Goal: Task Accomplishment & Management: Use online tool/utility

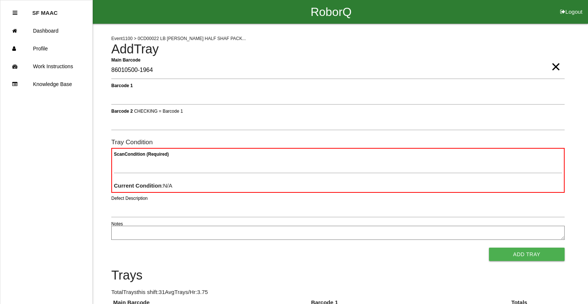
type Barcode "86010500-1964"
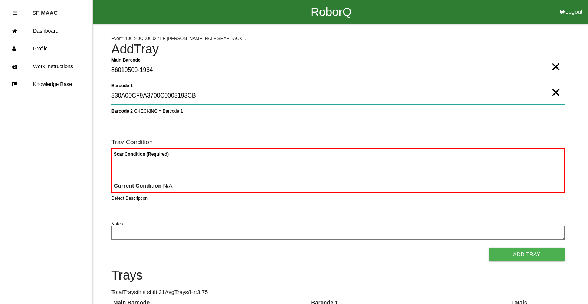
type 1 "330A00CF9A3700C0003193CB"
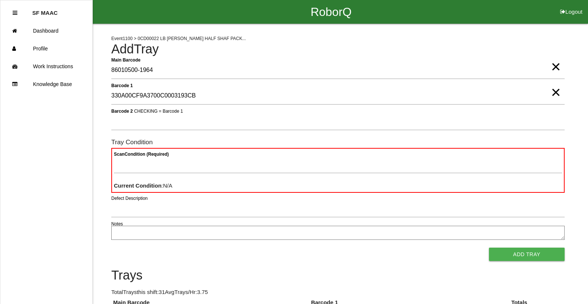
click at [554, 92] on span "×" at bounding box center [556, 85] width 10 height 15
click at [554, 67] on span "×" at bounding box center [556, 59] width 10 height 15
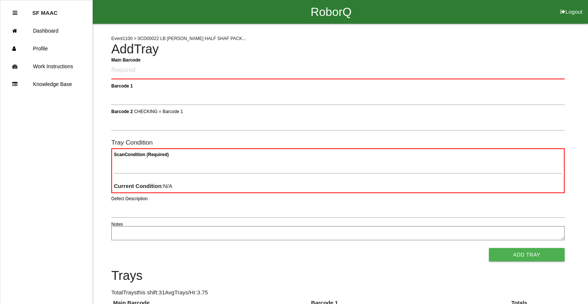
click at [311, 49] on h4 "Add Tray" at bounding box center [338, 49] width 454 height 14
click at [291, 68] on Barcode "Main Barcode" at bounding box center [338, 70] width 454 height 17
click at [283, 70] on Barcode "Main Barcode" at bounding box center [338, 70] width 454 height 17
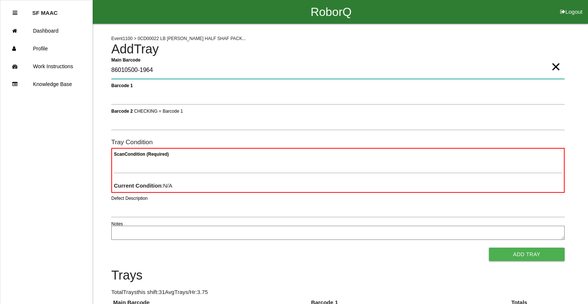
type Barcode "86010500-1964"
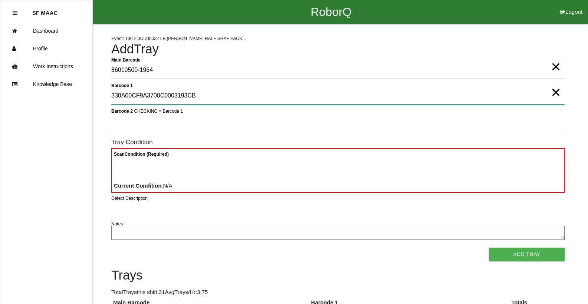
type 1 "330A00CF9A3700C0003193CB"
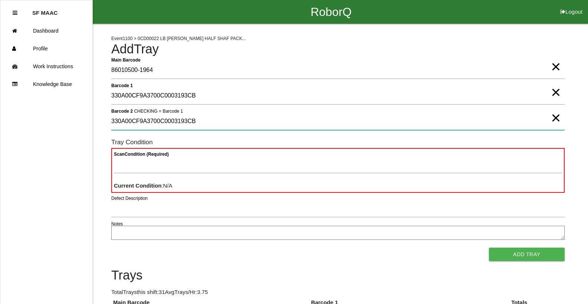
type 2 "330A00CF9A3700C0003193CB"
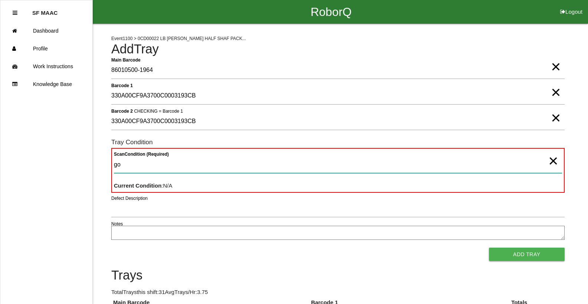
type Condition "goo"
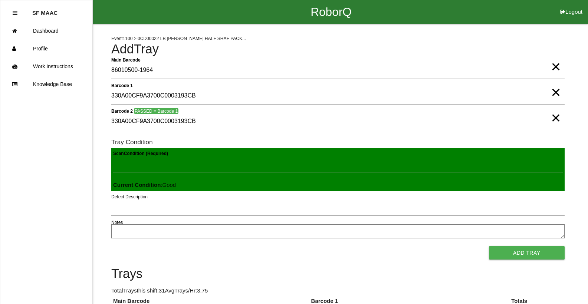
click at [489, 247] on button "Add Tray" at bounding box center [527, 253] width 76 height 13
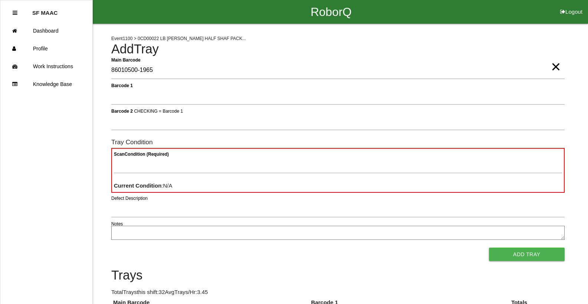
type Barcode "86010500-1965"
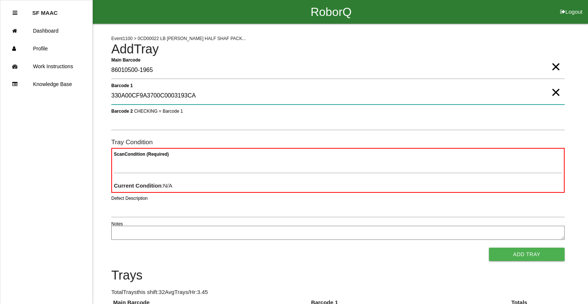
type 1 "330A00CF9A3700C0003193CA"
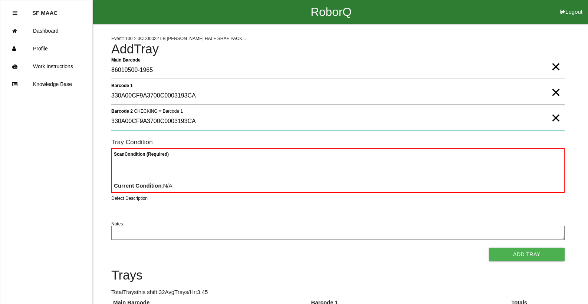
type 2 "330A00CF9A3700C0003193CA"
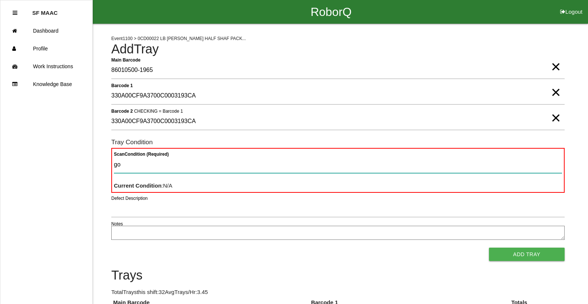
type Condition "goo"
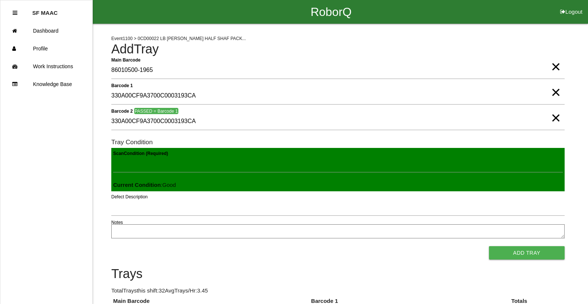
click at [489, 247] on button "Add Tray" at bounding box center [527, 253] width 76 height 13
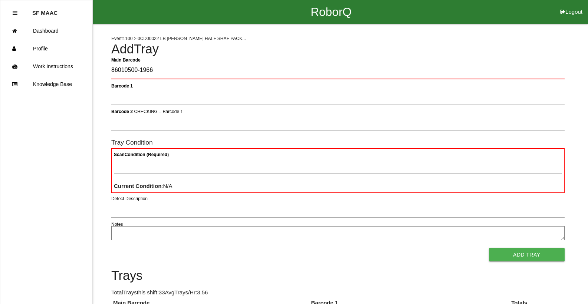
type Barcode "86010500-1966"
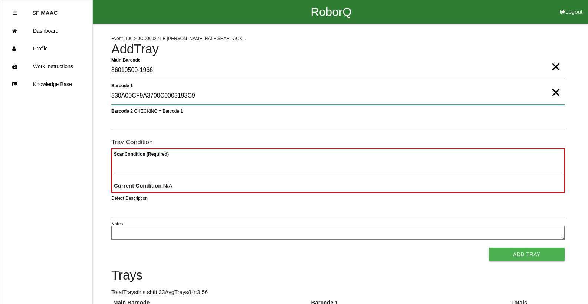
type 1 "330A00CF9A3700C0003193C9"
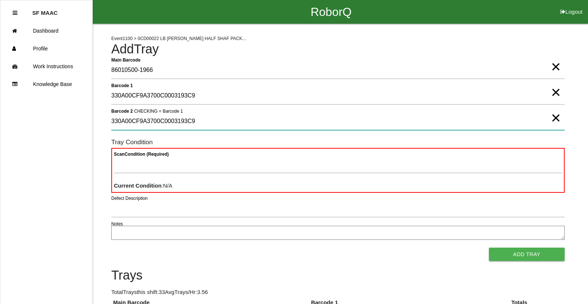
type 2 "330A00CF9A3700C0003193C9"
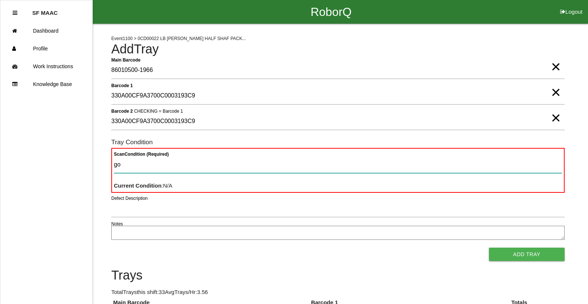
type Condition "goo"
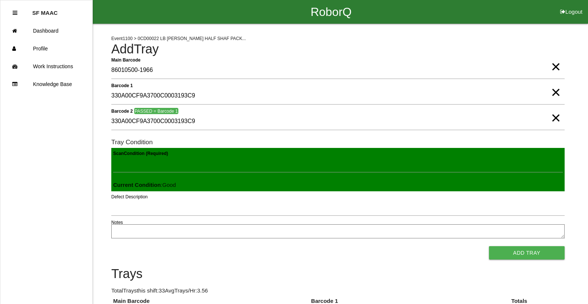
click button "Add Tray" at bounding box center [527, 253] width 76 height 13
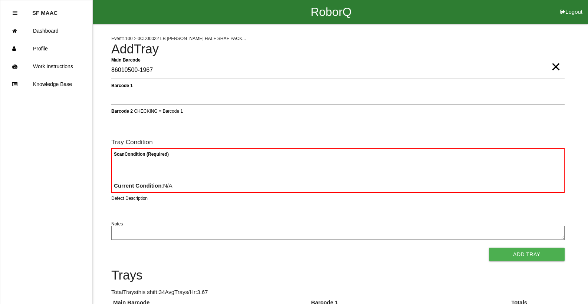
type Barcode "86010500-1967"
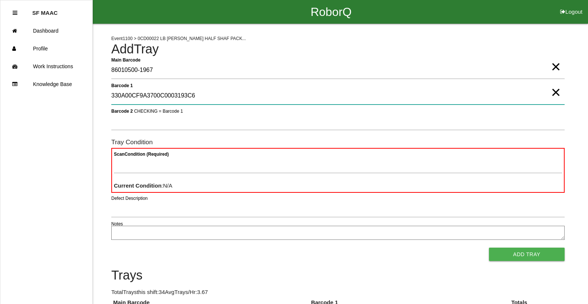
type 1 "330A00CF9A3700C0003193C6"
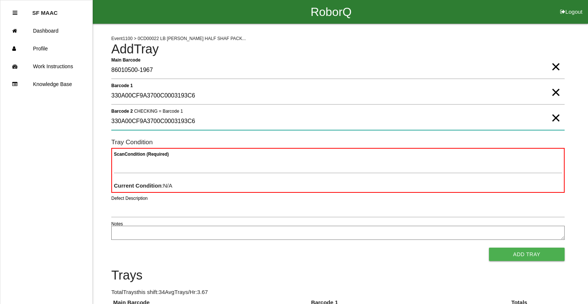
type 2 "330A00CF9A3700C0003193C6"
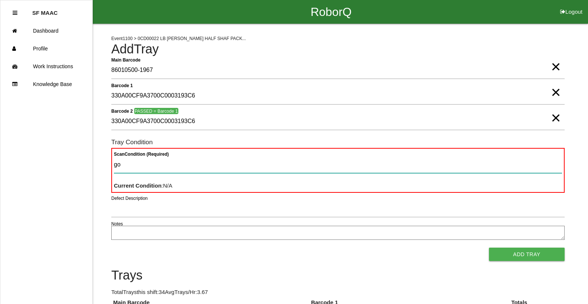
type Condition "goo"
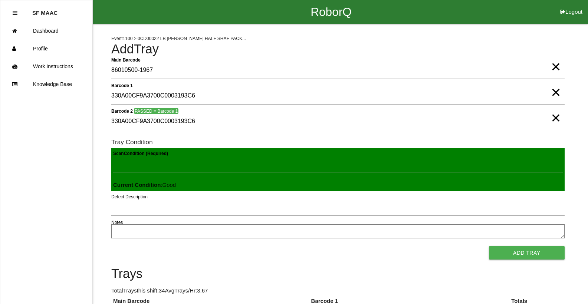
click at [489, 247] on button "Add Tray" at bounding box center [527, 253] width 76 height 13
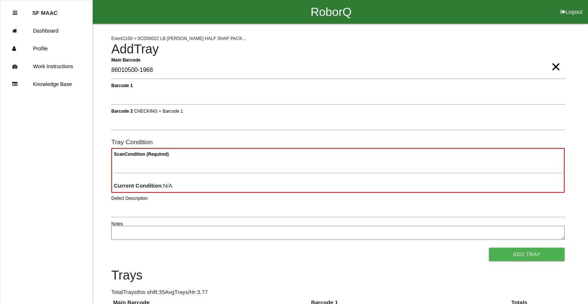
type Barcode "86010500-1968"
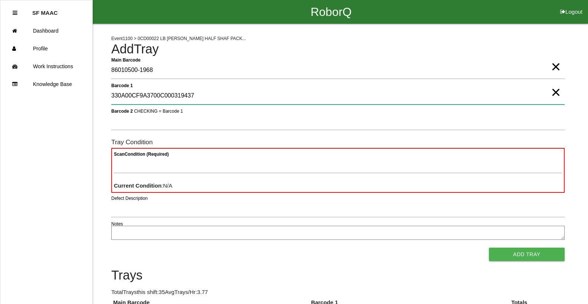
type 1 "330A00CF9A3700C000319437"
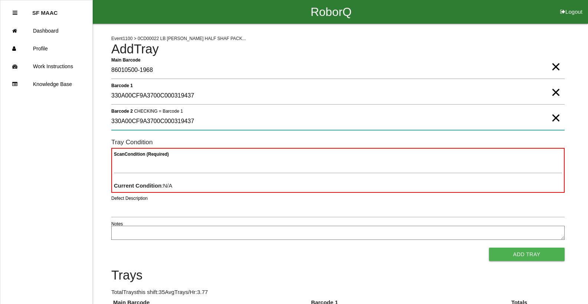
type 2 "330A00CF9A3700C000319437"
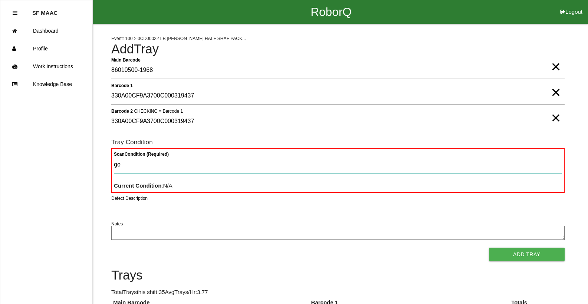
type Condition "goo"
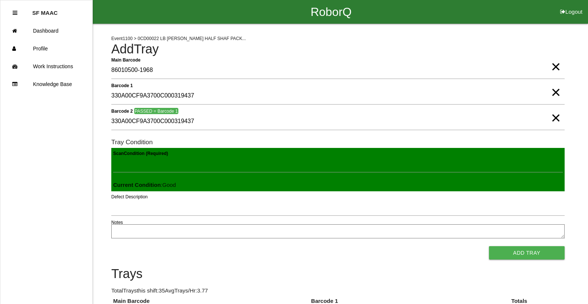
click at [489, 247] on button "Add Tray" at bounding box center [527, 253] width 76 height 13
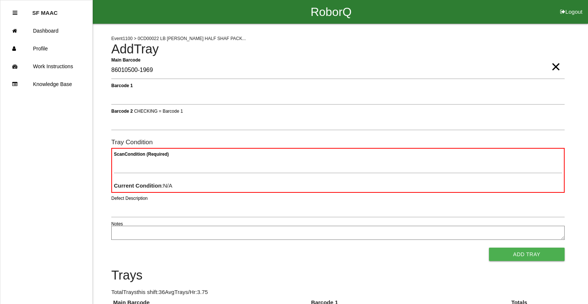
type Barcode "86010500-1969"
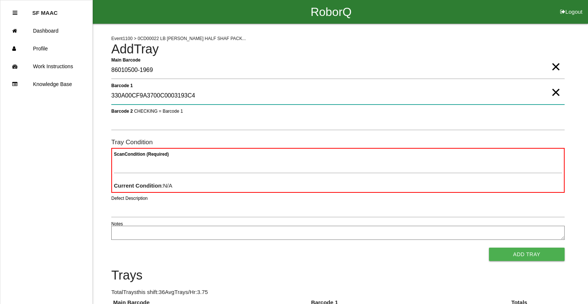
type 1 "330A00CF9A3700C0003193C4"
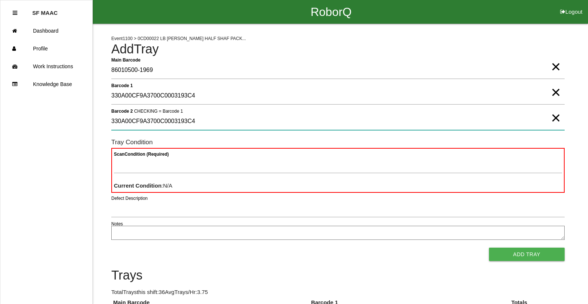
type 2 "330A00CF9A3700C0003193C4"
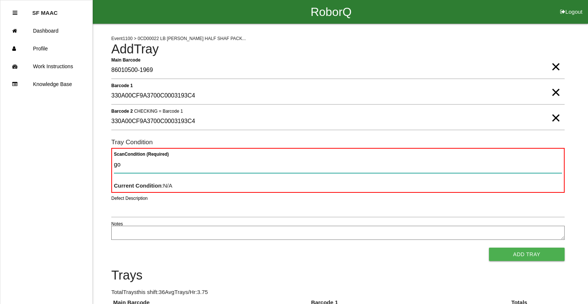
type Condition "goo"
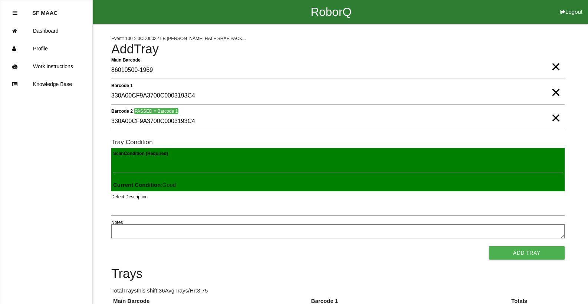
click at [489, 247] on button "Add Tray" at bounding box center [527, 253] width 76 height 13
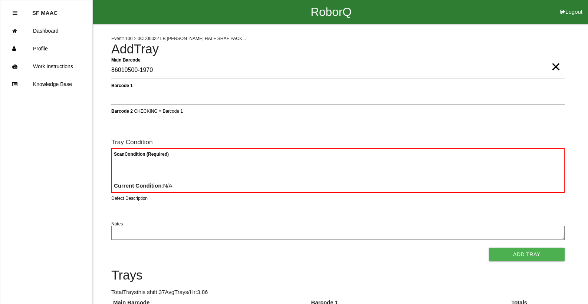
type Barcode "86010500-1970"
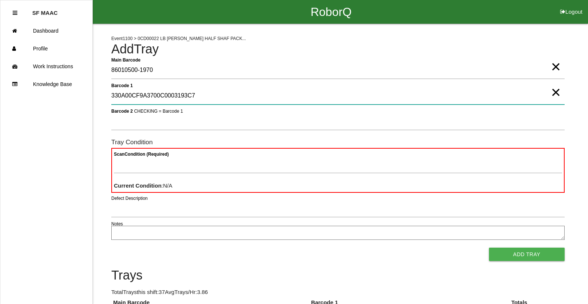
type 1 "330A00CF9A3700C0003193C7"
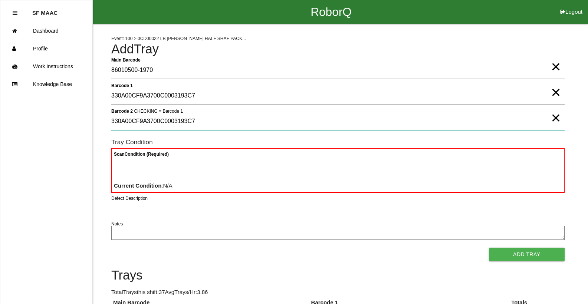
type 2 "330A00CF9A3700C0003193C7"
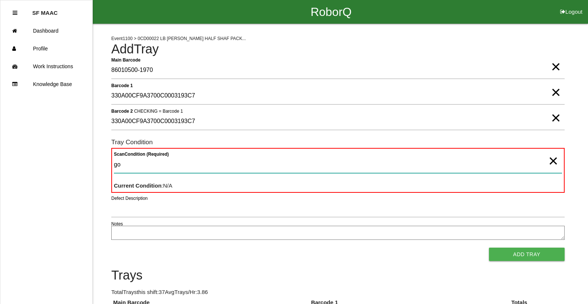
type Condition "goo"
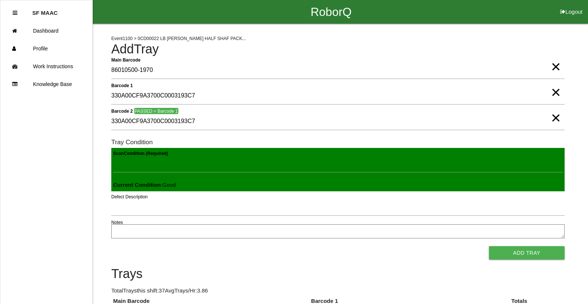
click at [489, 247] on button "Add Tray" at bounding box center [527, 253] width 76 height 13
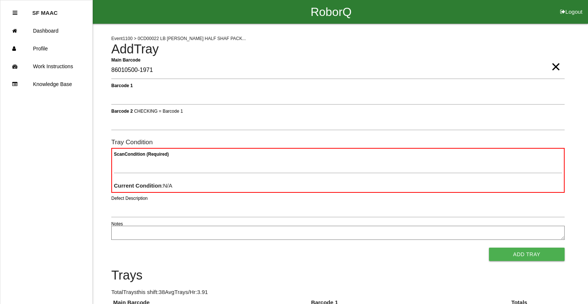
type Barcode "86010500-1971"
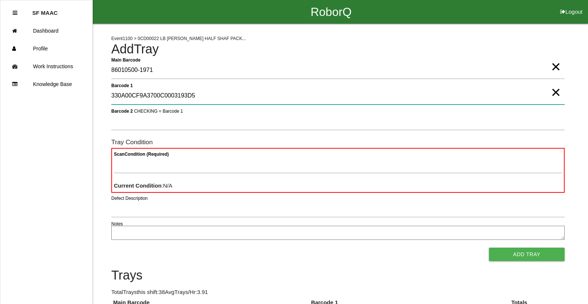
type 1 "330A00CF9A3700C0003193D5"
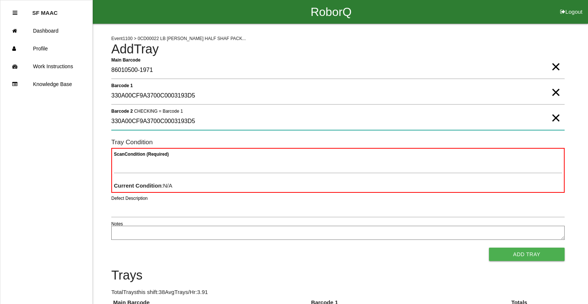
type 2 "330A00CF9A3700C0003193D5"
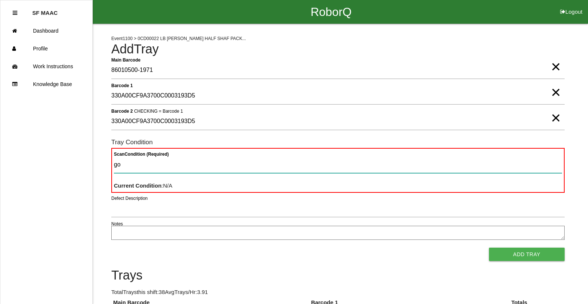
type Condition "goo"
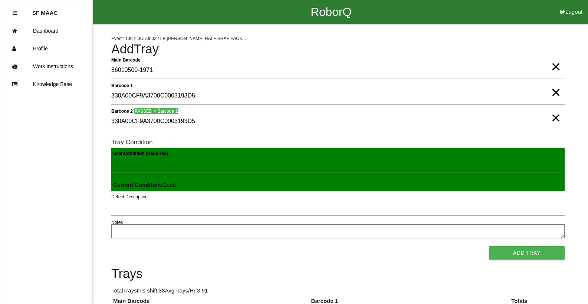
click at [489, 247] on button "Add Tray" at bounding box center [527, 253] width 76 height 13
